Goal: Find contact information: Find contact information

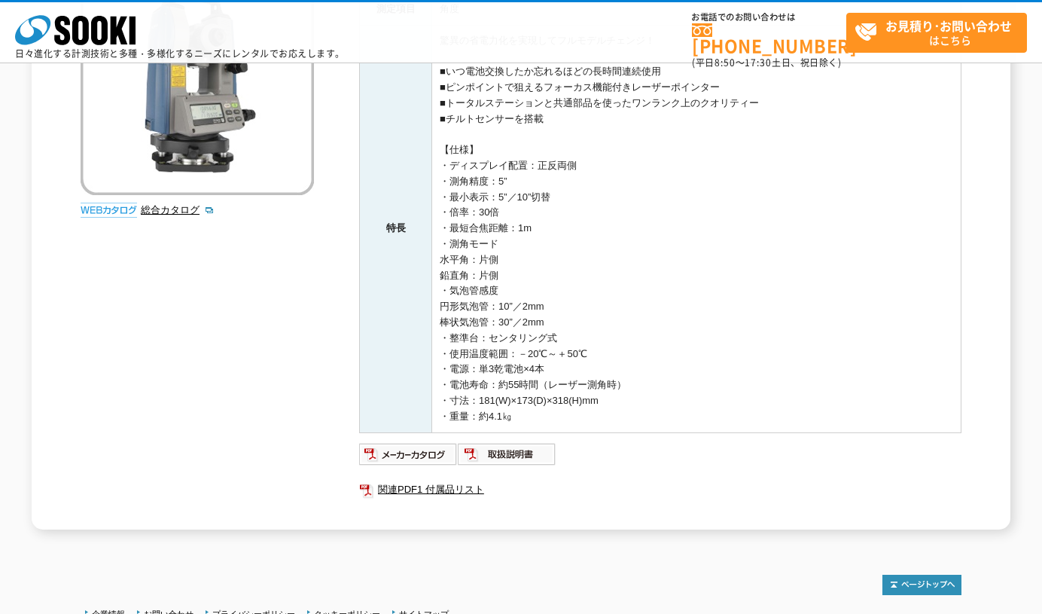
scroll to position [394, 0]
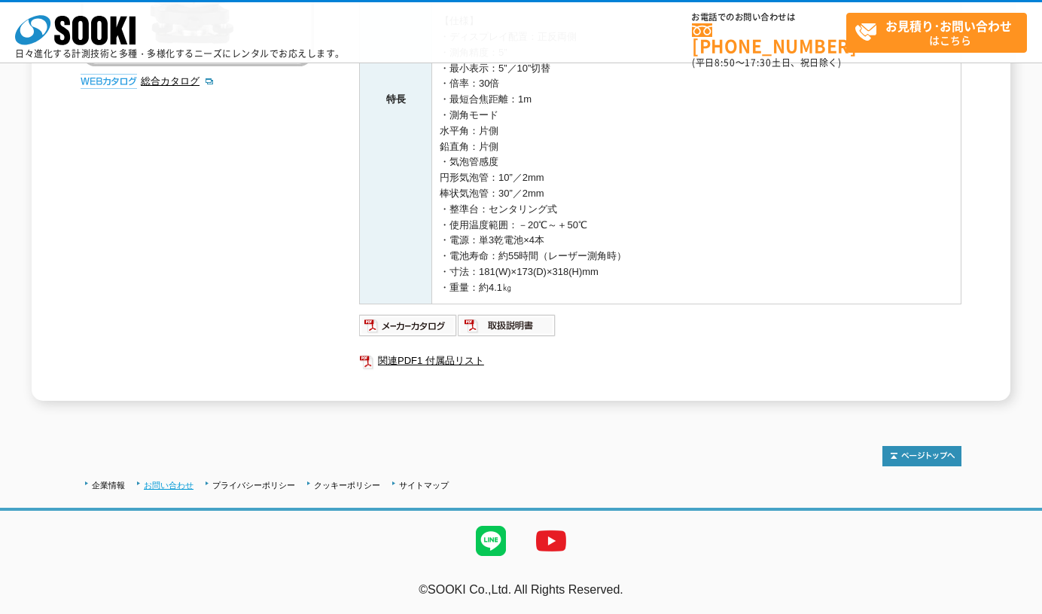
click at [169, 486] on link "お問い合わせ" at bounding box center [169, 484] width 50 height 9
click at [386, 324] on img at bounding box center [408, 325] width 99 height 24
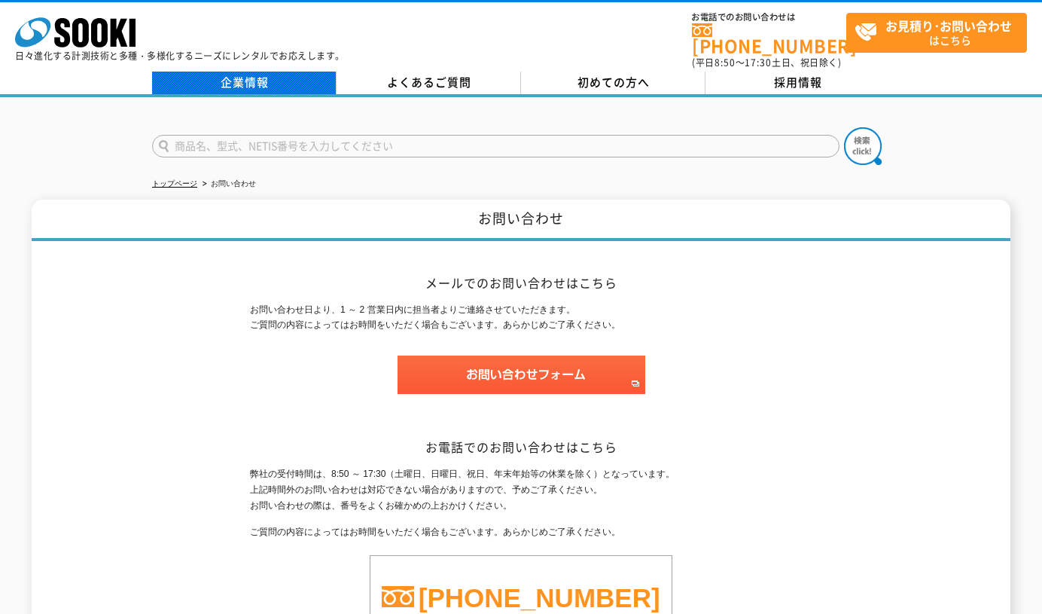
click at [312, 72] on link "企業情報" at bounding box center [244, 83] width 184 height 23
